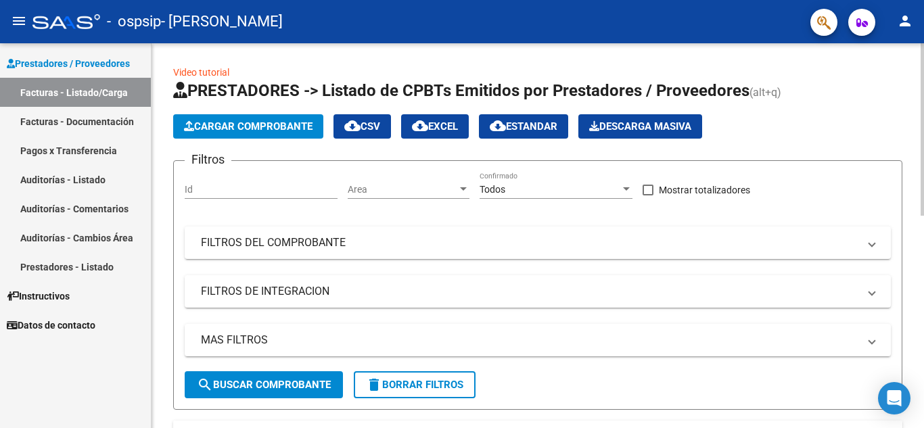
click at [235, 130] on span "Cargar Comprobante" at bounding box center [248, 126] width 129 height 12
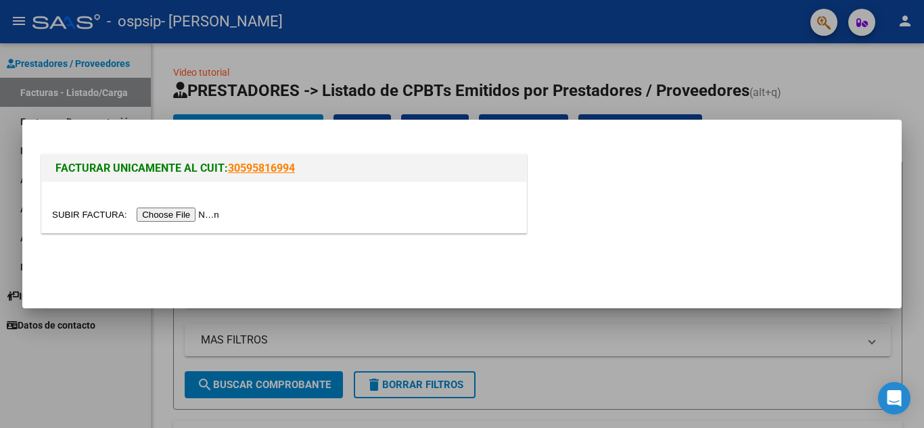
click at [181, 211] on input "file" at bounding box center [137, 215] width 171 height 14
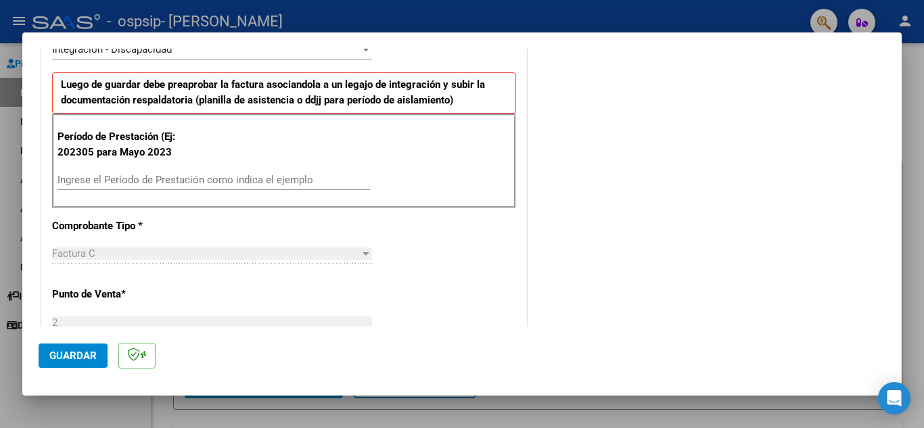
scroll to position [338, 0]
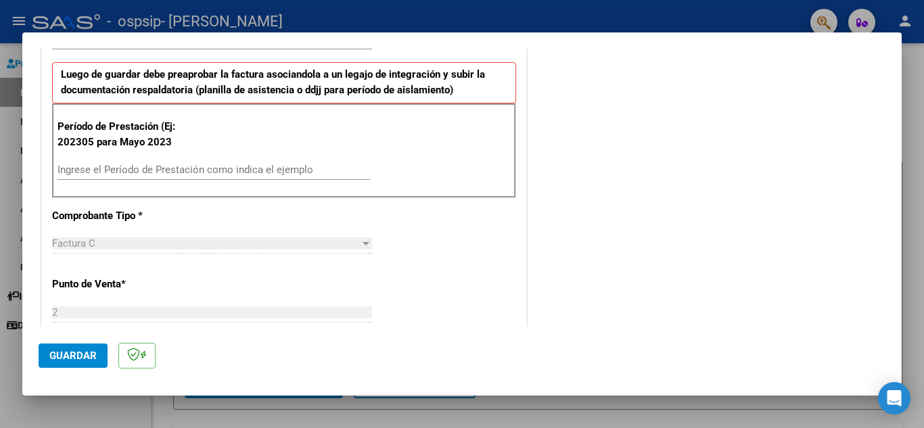
click at [110, 169] on input "Ingrese el Período de Prestación como indica el ejemplo" at bounding box center [213, 170] width 312 height 12
type input "202507"
click at [484, 239] on div "CUIT * 23-33947662-4 Ingresar CUIT ANALISIS PRESTADOR Area destinado * Integrac…" at bounding box center [284, 376] width 484 height 992
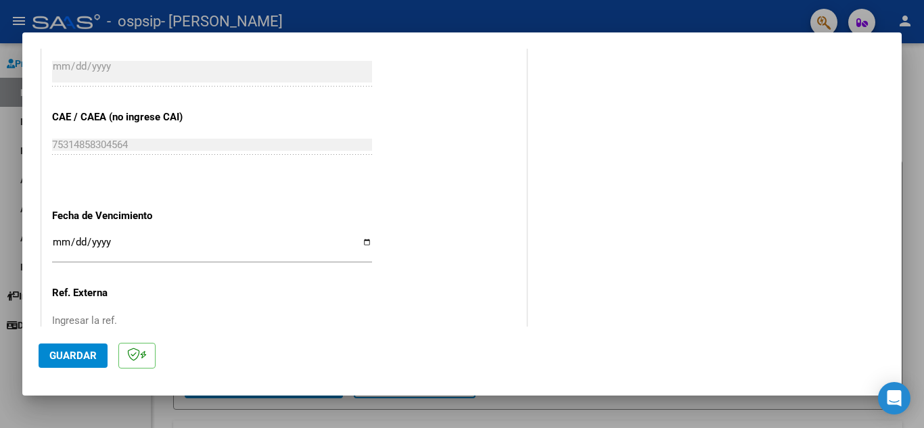
scroll to position [812, 0]
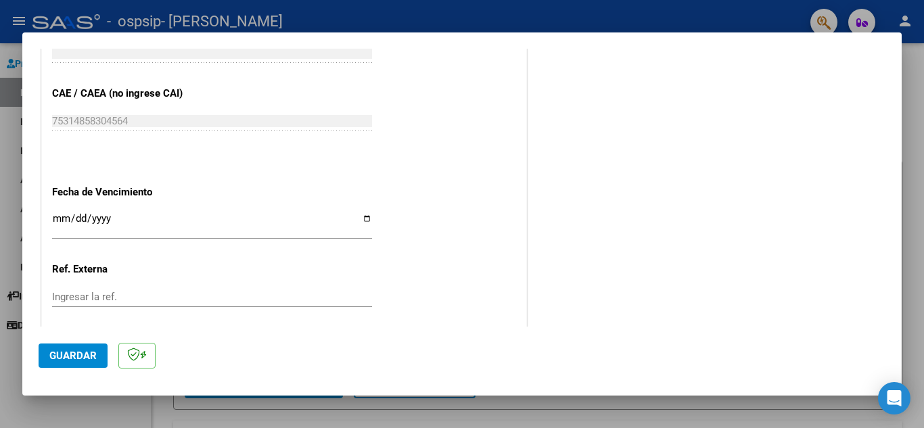
click at [363, 222] on input "Ingresar la fecha" at bounding box center [212, 224] width 320 height 22
type input "[DATE]"
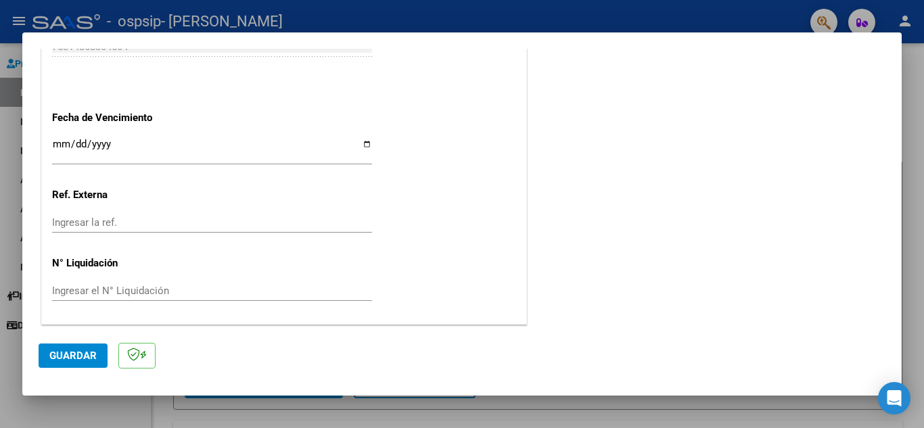
scroll to position [887, 0]
click at [59, 358] on span "Guardar" at bounding box center [72, 356] width 47 height 12
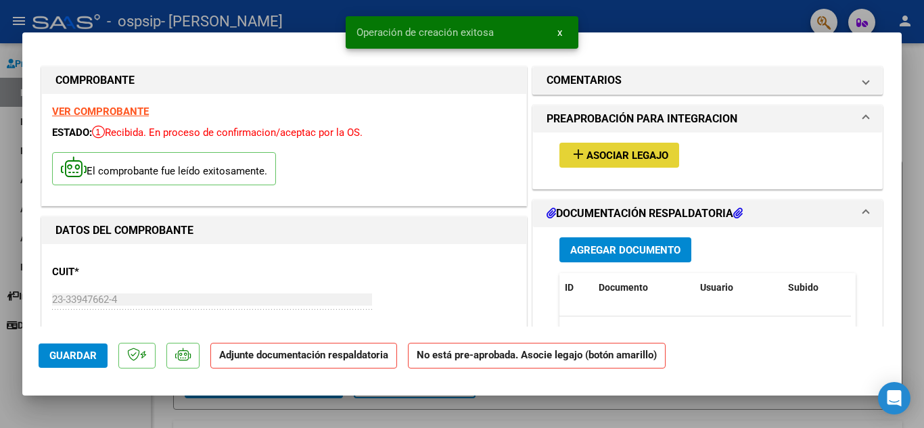
click at [626, 159] on span "Asociar Legajo" at bounding box center [627, 155] width 82 height 12
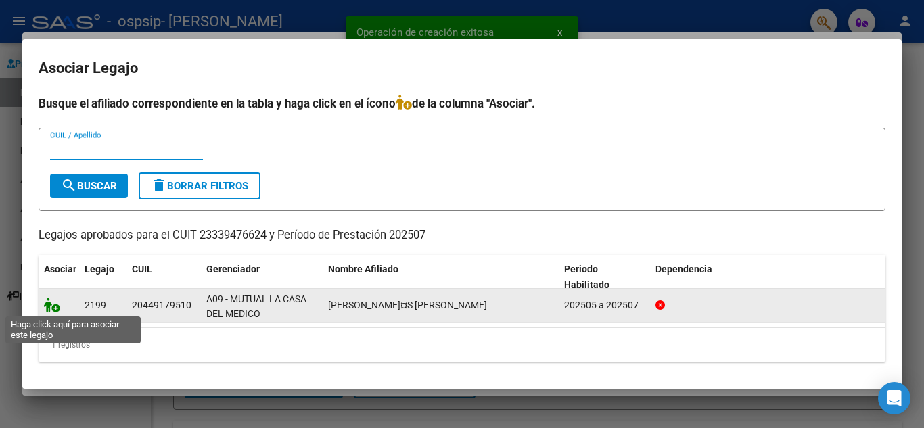
click at [49, 308] on icon at bounding box center [52, 305] width 16 height 15
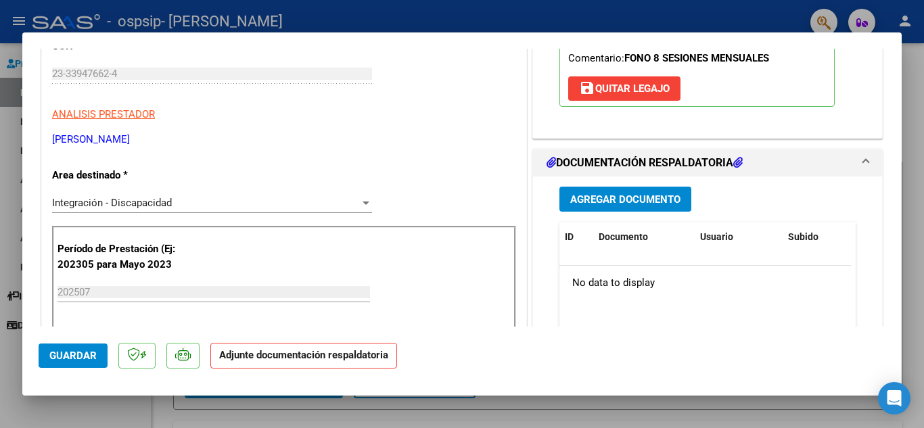
scroll to position [256, 0]
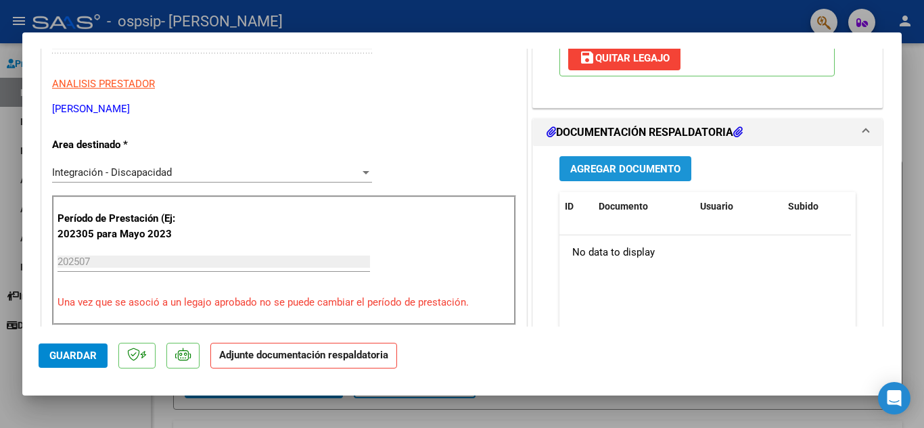
click at [580, 177] on button "Agregar Documento" at bounding box center [625, 168] width 132 height 25
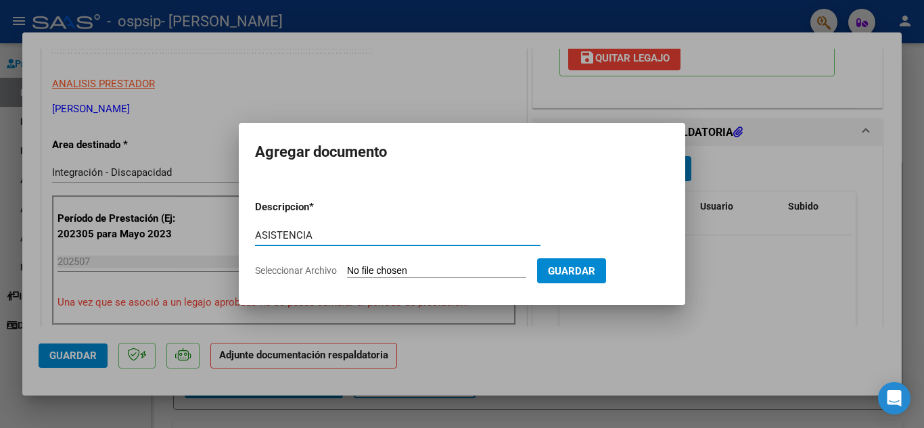
type input "ASISTENCIA"
click at [460, 268] on input "Seleccionar Archivo" at bounding box center [436, 271] width 179 height 13
type input "C:\fakepath\ASISTENCIA [PERSON_NAME][DATE].pdf"
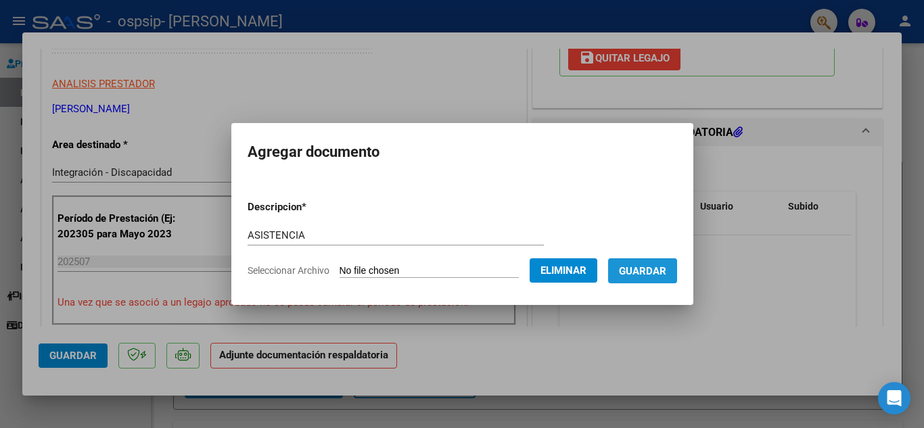
click at [640, 275] on span "Guardar" at bounding box center [642, 271] width 47 height 12
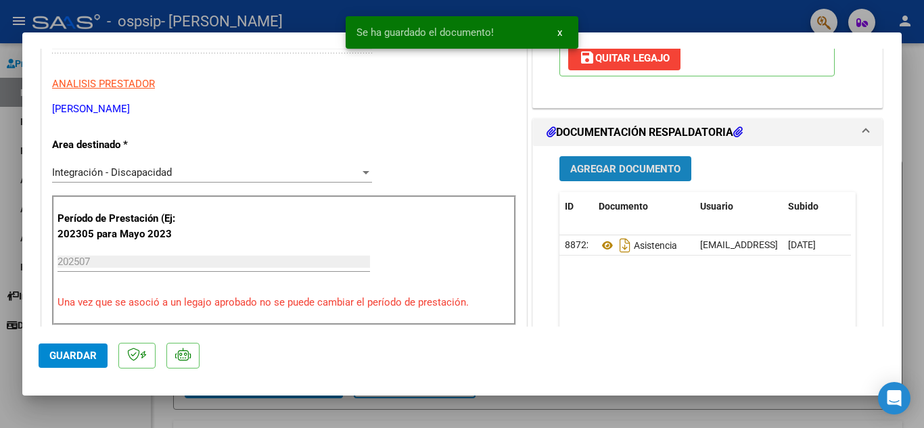
click at [601, 168] on span "Agregar Documento" at bounding box center [625, 169] width 110 height 12
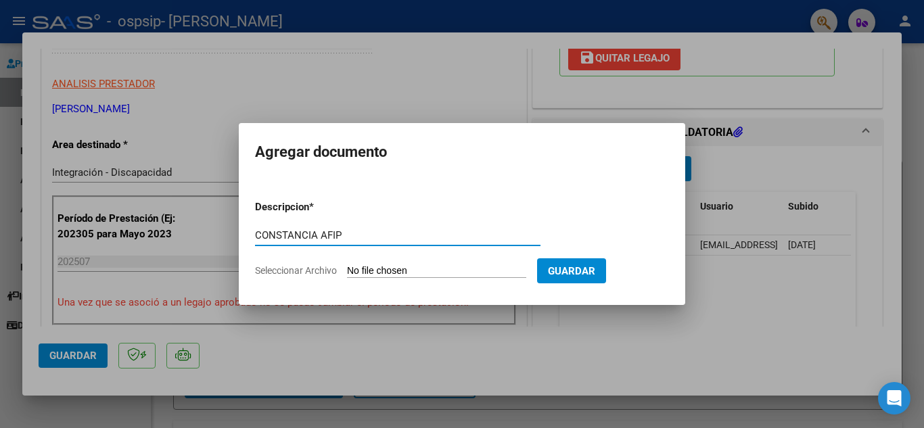
type input "CONSTANCIA AFIP"
click at [374, 272] on input "Seleccionar Archivo" at bounding box center [436, 271] width 179 height 13
type input "C:\fakepath\AFIP - [DATE].pdf"
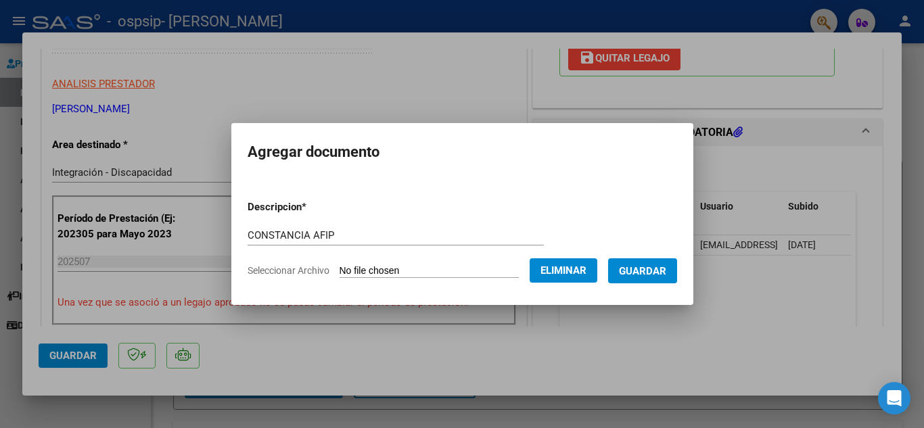
click at [656, 281] on button "Guardar" at bounding box center [642, 270] width 69 height 25
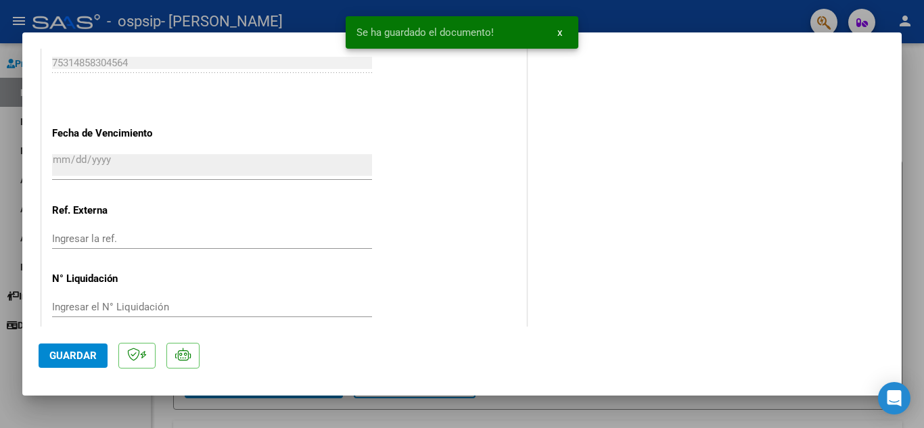
scroll to position [933, 0]
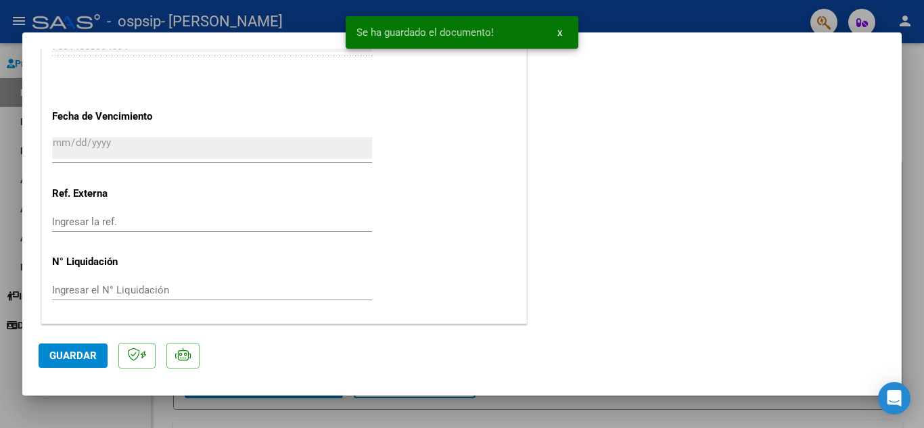
click at [58, 357] on span "Guardar" at bounding box center [72, 356] width 47 height 12
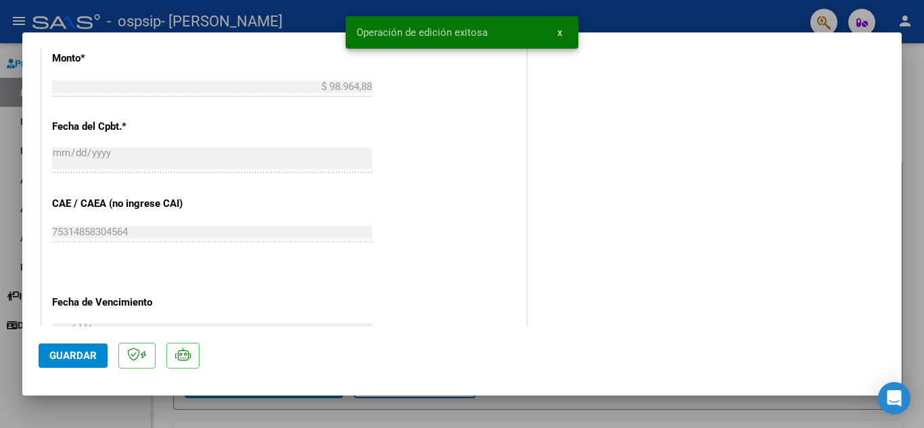
scroll to position [527, 0]
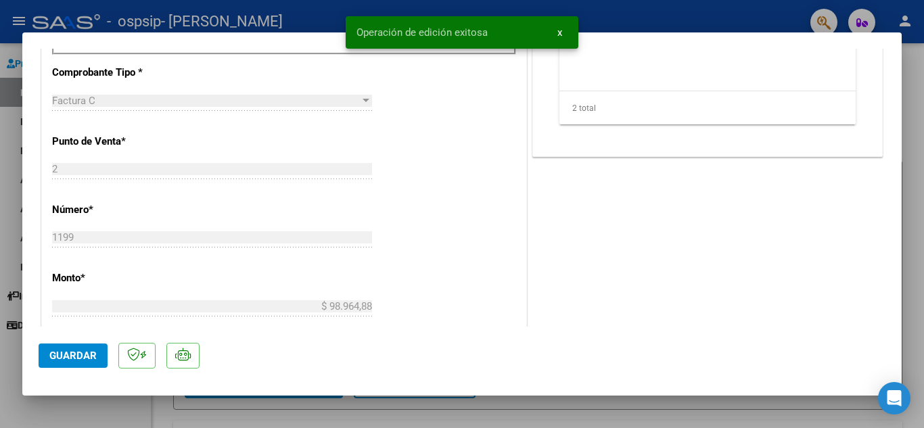
click at [563, 33] on button "x" at bounding box center [560, 32] width 26 height 24
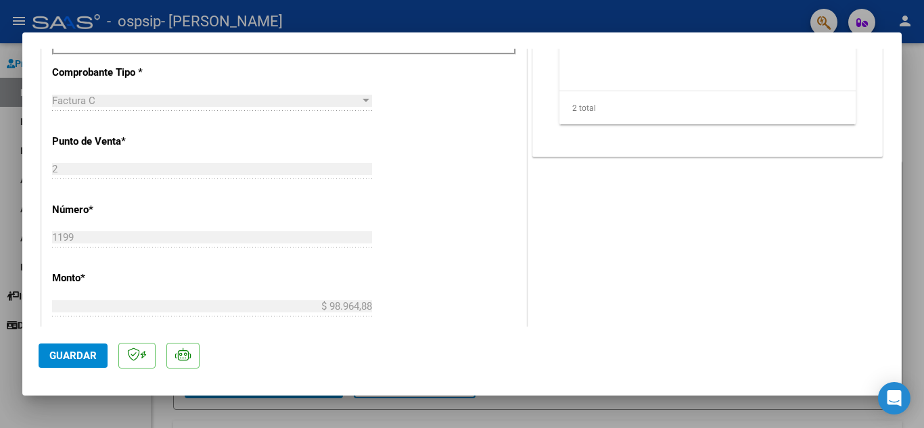
click at [2, 174] on div at bounding box center [462, 214] width 924 height 428
type input "$ 0,00"
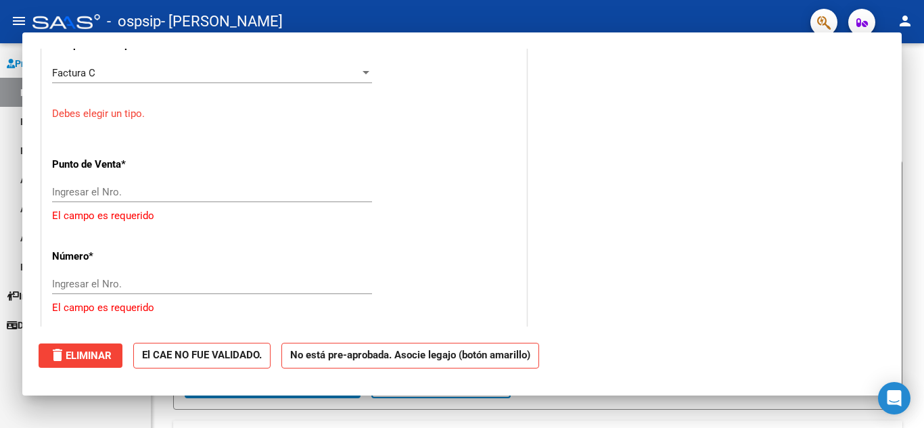
scroll to position [499, 0]
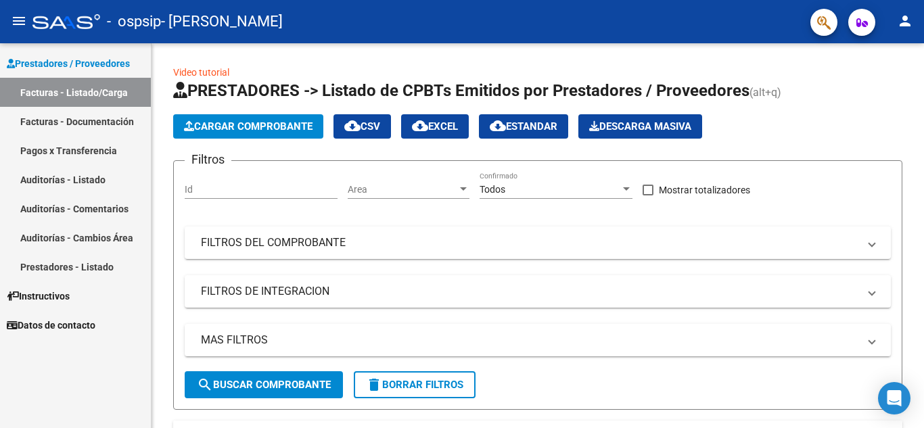
click at [63, 125] on link "Facturas - Documentación" at bounding box center [75, 121] width 151 height 29
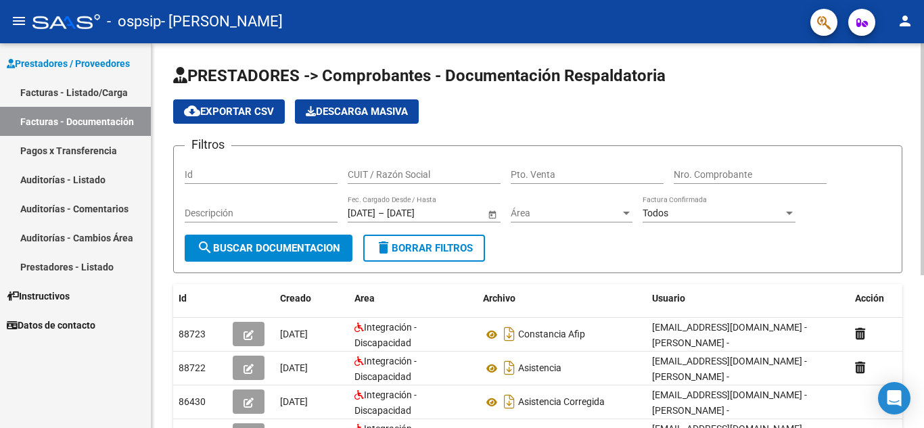
scroll to position [135, 0]
